Goal: Transaction & Acquisition: Purchase product/service

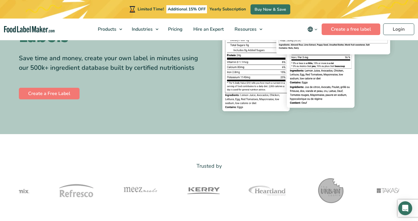
scroll to position [104, 0]
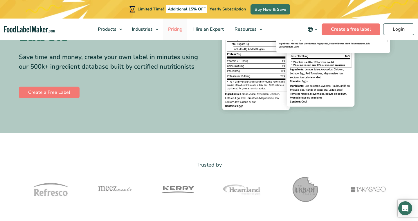
click at [178, 28] on span "Pricing" at bounding box center [174, 29] width 17 height 6
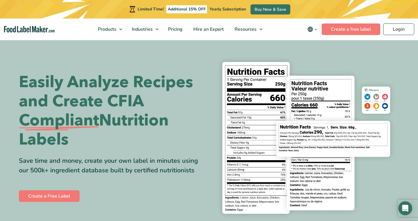
scroll to position [104, 0]
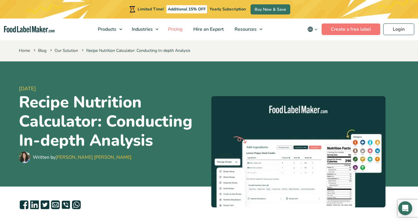
click at [176, 29] on span "Pricing" at bounding box center [174, 29] width 17 height 6
